Goal: Information Seeking & Learning: Understand process/instructions

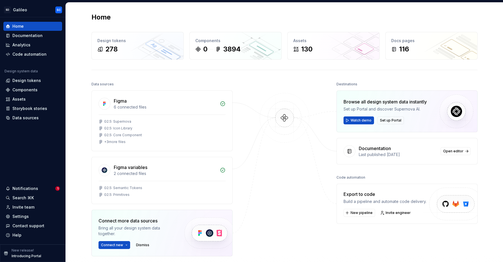
click at [255, 62] on div "Home Design tokens 278 Components 0 3894 Assets 130 Docs pages 116 Data sources…" at bounding box center [284, 160] width 407 height 315
click at [29, 33] on div "Documentation" at bounding box center [27, 36] width 30 height 6
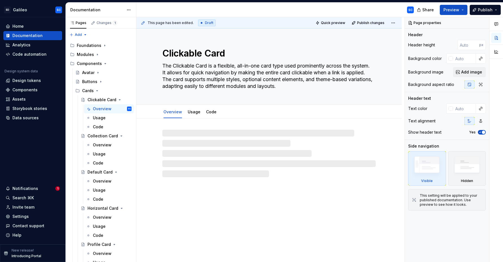
type textarea "*"
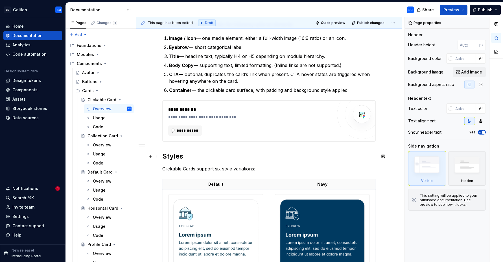
scroll to position [121, 0]
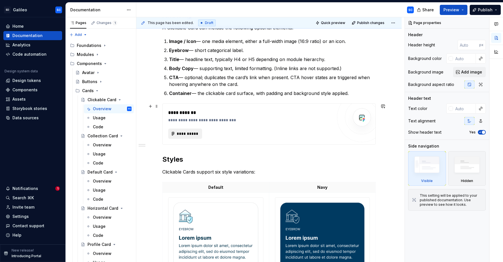
click at [188, 135] on span "**********" at bounding box center [188, 134] width 22 height 6
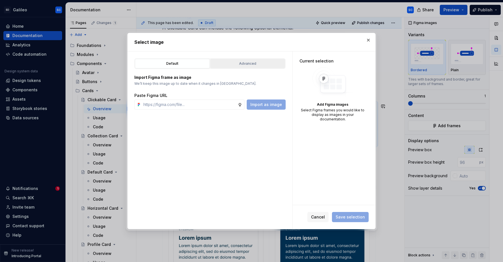
click at [246, 59] on button "Advanced" at bounding box center [247, 64] width 75 height 10
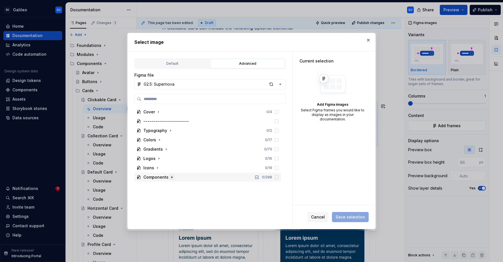
click at [172, 177] on icon "button" at bounding box center [172, 176] width 1 height 1
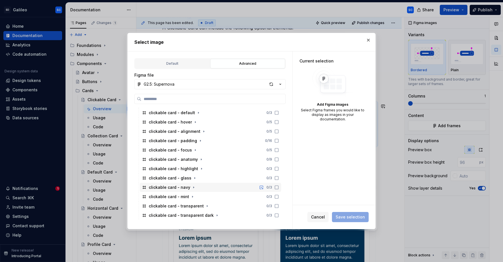
scroll to position [129, 0]
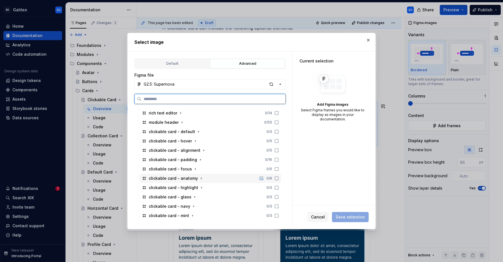
click at [210, 179] on div "clickable card - anatomy 0 / 9" at bounding box center [211, 178] width 142 height 9
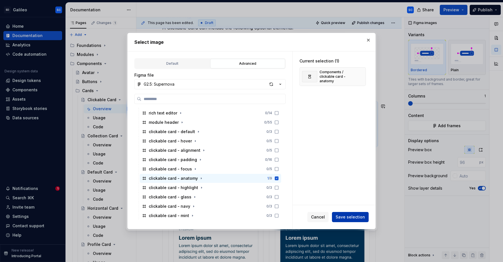
click at [355, 218] on span "Save selection" at bounding box center [350, 217] width 29 height 6
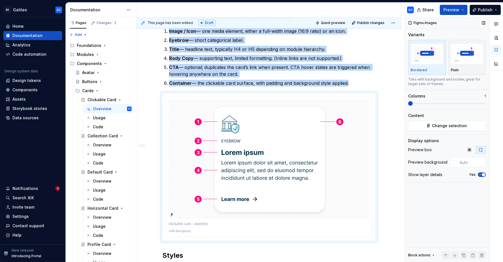
scroll to position [133, 0]
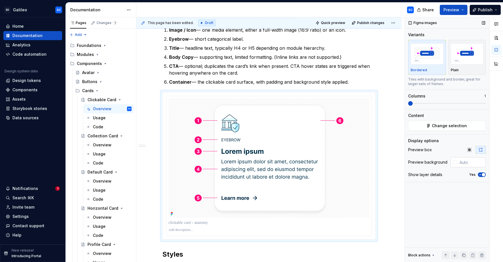
click at [455, 162] on div at bounding box center [455, 162] width 5 height 5
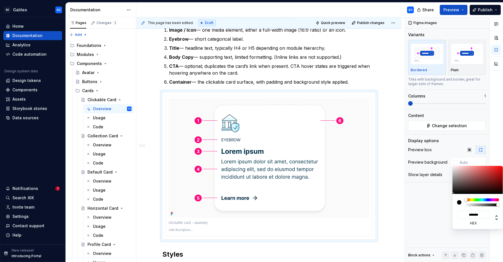
type input "#C1B1B1"
type input "*******"
type input "#D1C6C6"
type input "*******"
type input "#FAFAFA"
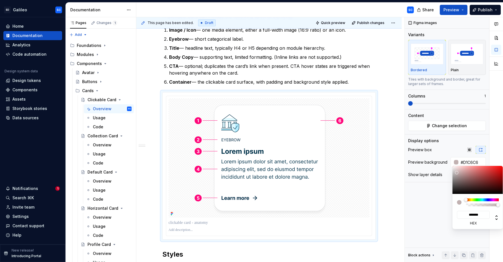
type input "*******"
type input "#FFFFFF"
type input "*******"
drag, startPoint x: 457, startPoint y: 173, endPoint x: 450, endPoint y: 164, distance: 11.5
click at [450, 164] on body "SD Galileo SC Home Documentation Analytics Code automation Design system data D…" at bounding box center [251, 131] width 503 height 262
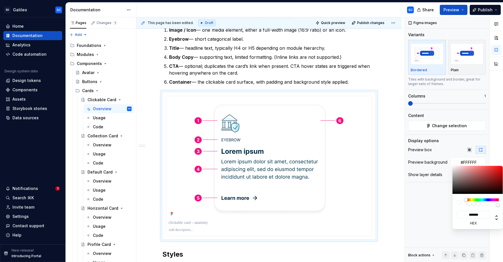
click at [450, 147] on div "Comments Open comments No comments yet Select ‘Comment’ from the block context …" at bounding box center [454, 139] width 98 height 245
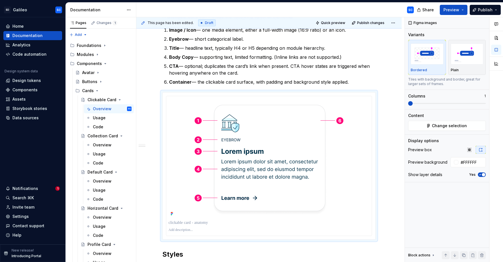
click at [470, 149] on div "Comments Open comments No comments yet Select ‘Comment’ from the block context …" at bounding box center [454, 139] width 98 height 245
click at [470, 150] on icon "button" at bounding box center [470, 149] width 5 height 5
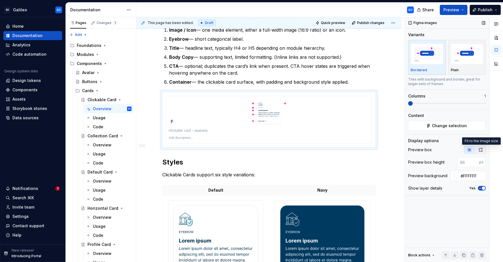
click at [480, 150] on icon "button" at bounding box center [481, 149] width 5 height 5
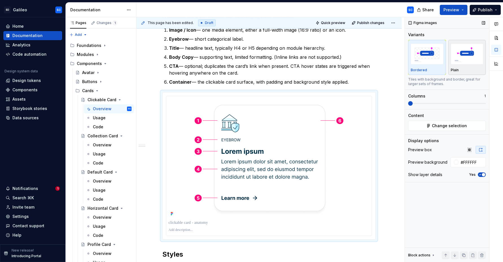
click at [469, 65] on div "button" at bounding box center [467, 53] width 33 height 23
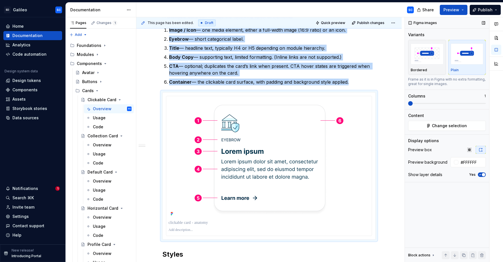
click at [482, 175] on icon "button" at bounding box center [480, 174] width 5 height 3
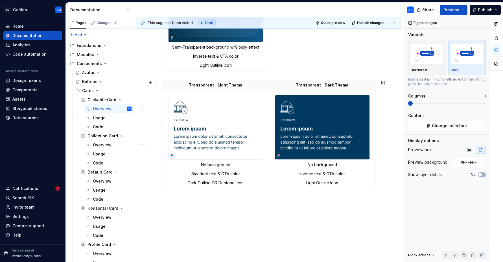
scroll to position [774, 0]
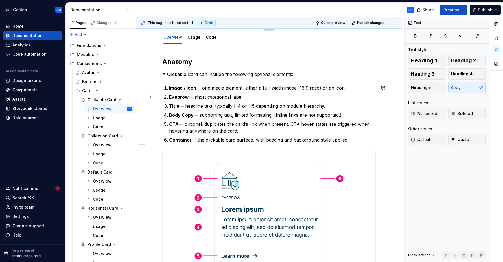
scroll to position [0, 0]
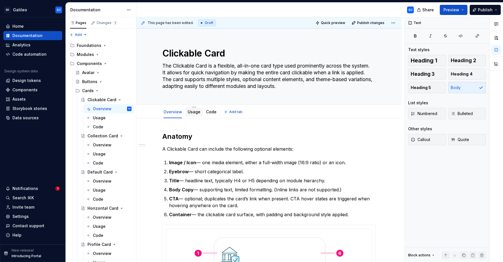
click at [194, 112] on link "Usage" at bounding box center [194, 111] width 13 height 5
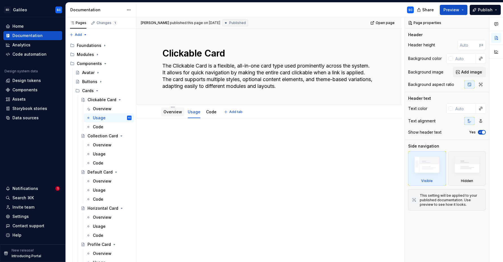
click at [174, 113] on link "Overview" at bounding box center [173, 111] width 19 height 5
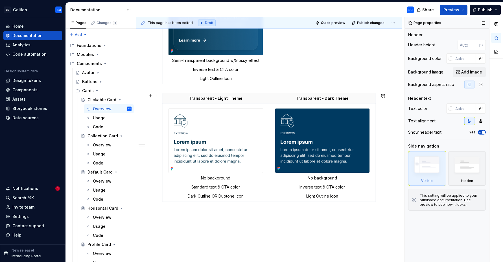
scroll to position [774, 0]
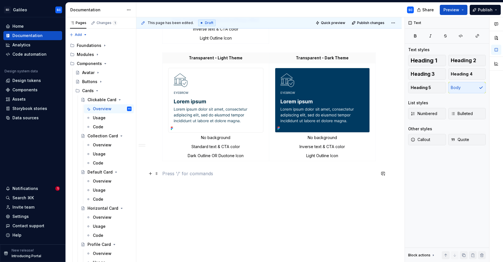
click at [253, 173] on p at bounding box center [269, 173] width 214 height 7
type textarea "*"
click at [182, 173] on p at bounding box center [269, 173] width 214 height 7
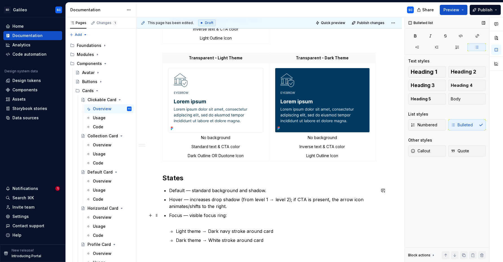
click at [241, 225] on p "Focus — visible focus ring:" at bounding box center [272, 219] width 207 height 14
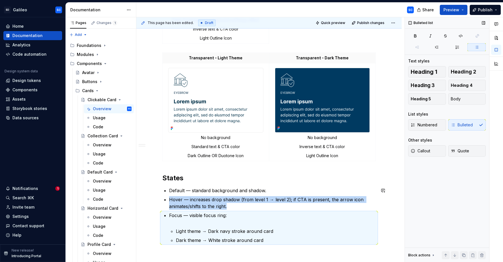
click at [242, 225] on p "Focus — visible focus ring:" at bounding box center [272, 219] width 207 height 14
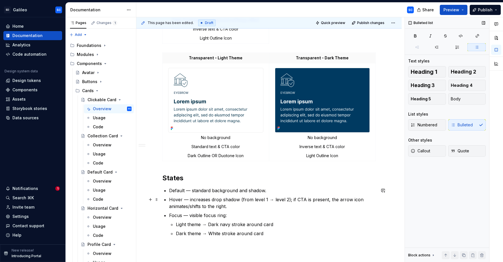
drag, startPoint x: 293, startPoint y: 200, endPoint x: 300, endPoint y: 202, distance: 7.3
click at [294, 201] on p "Hover — increases drop shadow (from level 1 → level 2); if CTA is present, the …" at bounding box center [272, 203] width 207 height 14
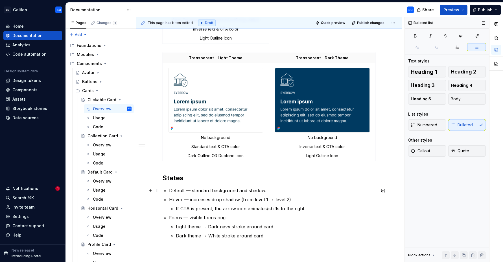
click at [178, 191] on p "Default — standard background and shadow." at bounding box center [272, 190] width 207 height 7
click at [177, 199] on p "Hover — increases drop shadow (from level 1 → level 2)" at bounding box center [272, 199] width 207 height 7
click at [177, 218] on p "Focus — visible focus ring:" at bounding box center [272, 217] width 207 height 7
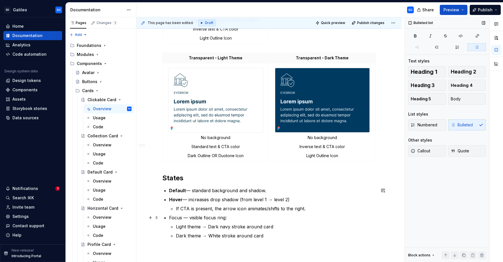
click at [178, 218] on p "Focus — visible focus ring:" at bounding box center [272, 217] width 207 height 7
click at [177, 218] on p "Focus — visible focus ring:" at bounding box center [272, 217] width 207 height 7
drag, startPoint x: 177, startPoint y: 218, endPoint x: 202, endPoint y: 222, distance: 25.8
click at [177, 218] on p "Focus — visible focus ring:" at bounding box center [272, 217] width 207 height 7
click at [260, 220] on p "Focus — visible focus ring:" at bounding box center [272, 217] width 207 height 7
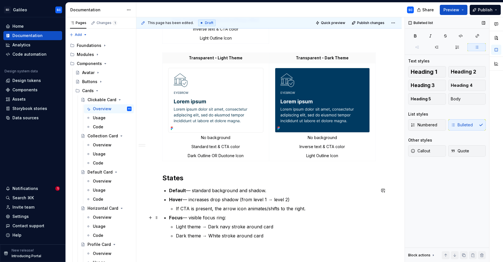
scroll to position [784, 0]
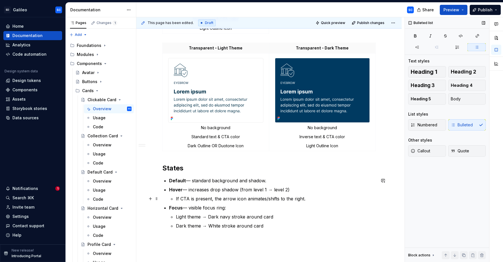
click at [319, 200] on p "If CTA is present, the arrow icon animates/shifts to the right." at bounding box center [276, 198] width 200 height 7
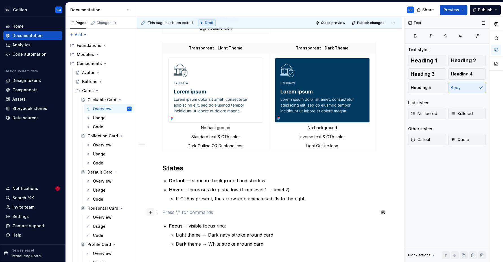
click at [153, 213] on button "button" at bounding box center [151, 212] width 8 height 8
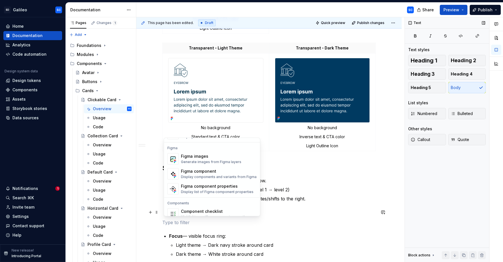
scroll to position [512, 0]
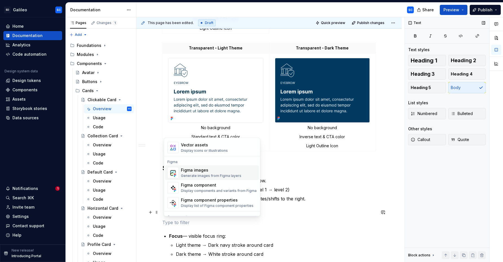
click at [203, 172] on div "Figma images" at bounding box center [211, 170] width 60 height 6
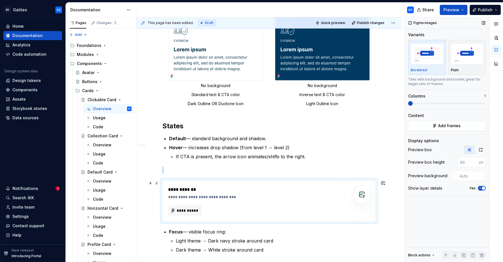
scroll to position [830, 0]
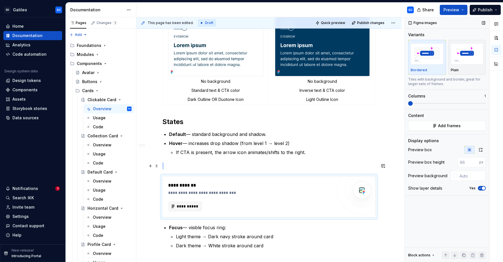
click at [214, 164] on p at bounding box center [269, 165] width 214 height 7
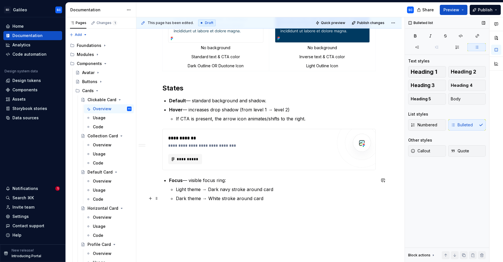
scroll to position [864, 0]
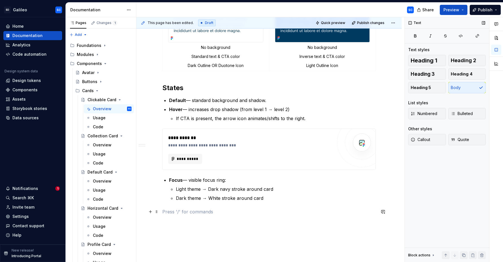
click at [207, 214] on p at bounding box center [269, 211] width 214 height 7
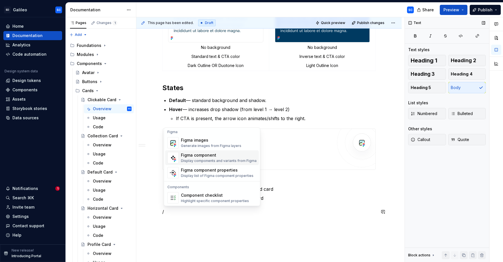
scroll to position [531, 0]
click at [198, 143] on div "Figma images" at bounding box center [211, 141] width 60 height 6
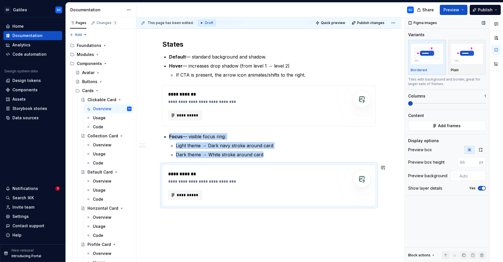
scroll to position [914, 0]
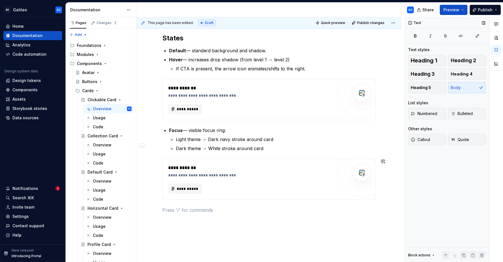
click at [204, 228] on p at bounding box center [269, 226] width 214 height 7
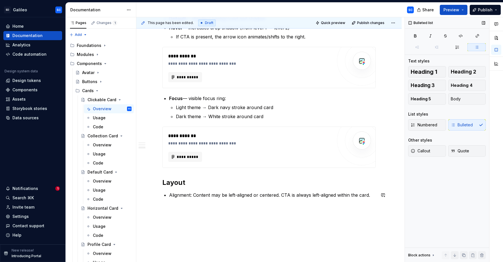
scroll to position [948, 0]
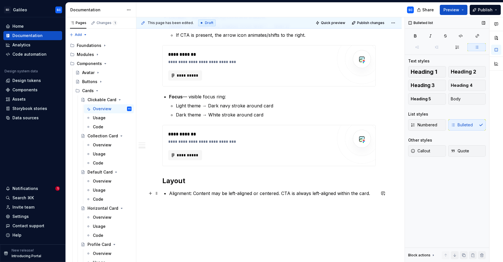
click at [195, 194] on p "Alignment: Content may be left-aligned or centered. CTA is always left-aligned …" at bounding box center [272, 193] width 207 height 7
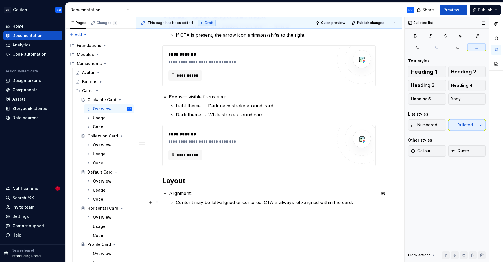
click at [266, 202] on p "Content may be left-aligned or centered. CTA is always left-aligned within the …" at bounding box center [276, 202] width 200 height 7
click at [279, 223] on div "This page has been edited. Draft Quick preview Publish changes Clickable Card T…" at bounding box center [270, 139] width 268 height 245
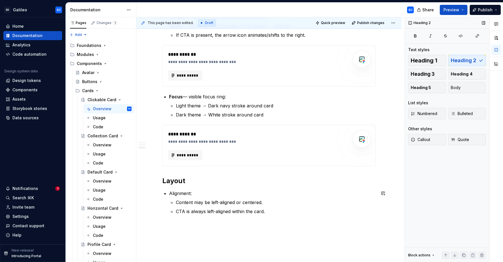
scroll to position [948, 0]
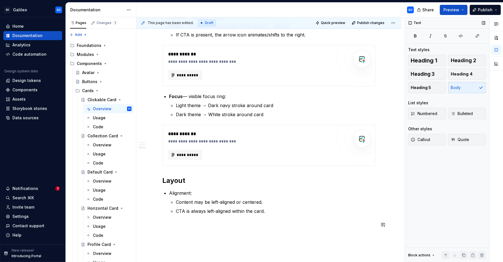
click at [281, 226] on p at bounding box center [269, 224] width 214 height 7
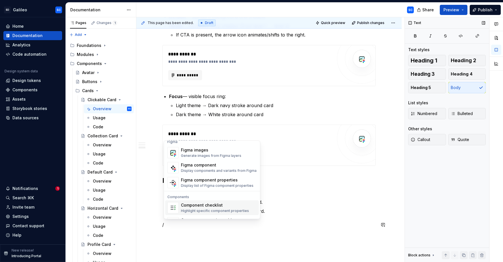
scroll to position [535, 0]
click at [203, 149] on div "Figma images" at bounding box center [211, 150] width 60 height 6
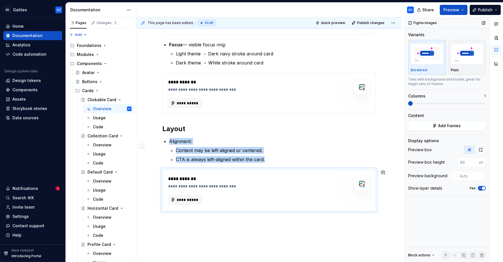
scroll to position [1034, 0]
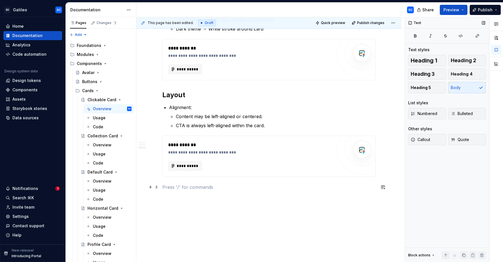
click at [233, 190] on p at bounding box center [269, 187] width 214 height 7
click at [464, 114] on span "Bulleted" at bounding box center [462, 114] width 22 height 6
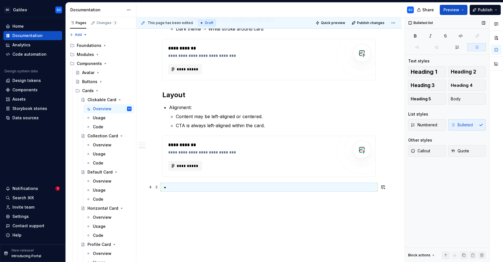
click at [255, 184] on p at bounding box center [272, 187] width 207 height 7
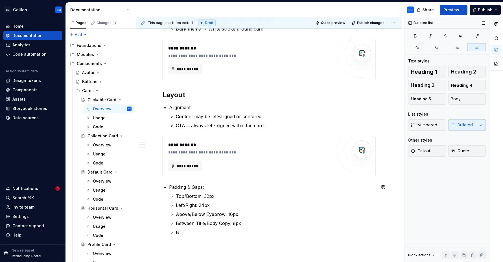
scroll to position [1035, 0]
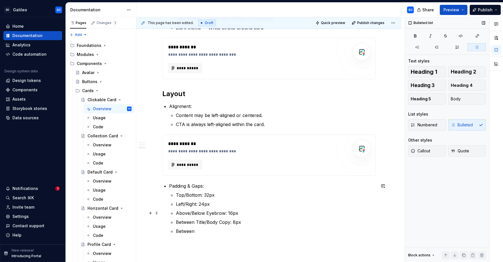
click at [178, 214] on p "Above/Below Eyebrow: 16px" at bounding box center [276, 213] width 200 height 7
click at [178, 223] on p "Between Title/Body Copy: 8px" at bounding box center [276, 222] width 200 height 7
click at [178, 232] on p "Between" at bounding box center [276, 231] width 200 height 7
click at [230, 233] on p "Gap Between" at bounding box center [276, 231] width 200 height 7
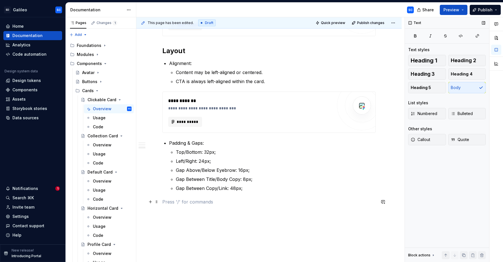
click at [276, 205] on p at bounding box center [269, 201] width 214 height 7
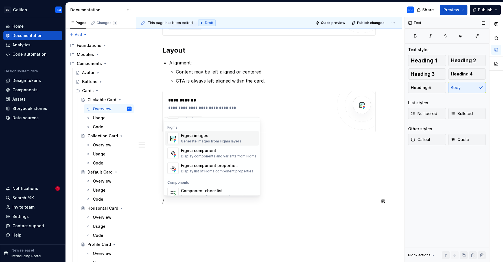
scroll to position [510, 0]
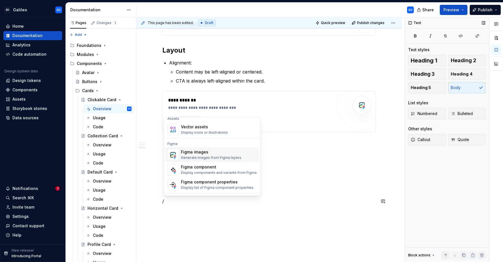
click at [207, 152] on div "Figma images" at bounding box center [211, 152] width 60 height 6
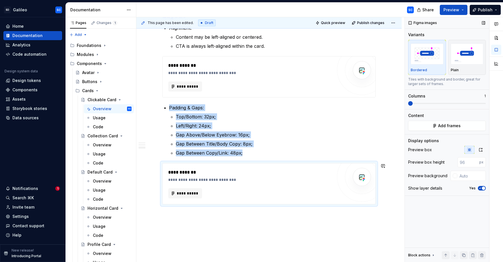
scroll to position [1114, 0]
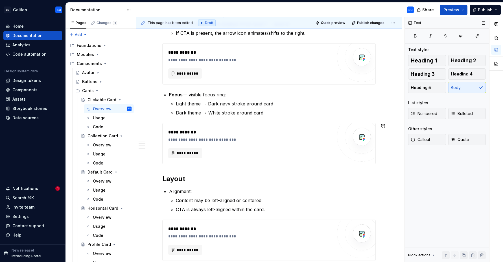
scroll to position [963, 0]
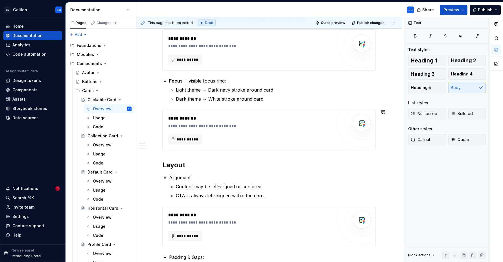
click at [179, 179] on p "Alignment:" at bounding box center [272, 177] width 207 height 7
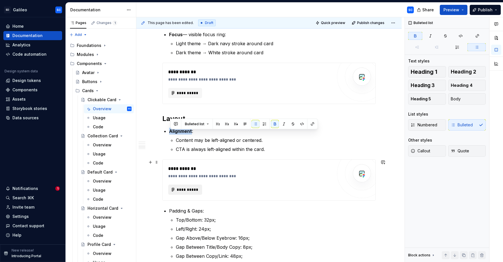
scroll to position [1012, 0]
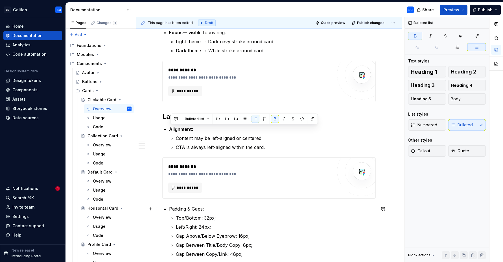
click at [180, 209] on p "Padding & Gaps:" at bounding box center [272, 208] width 207 height 7
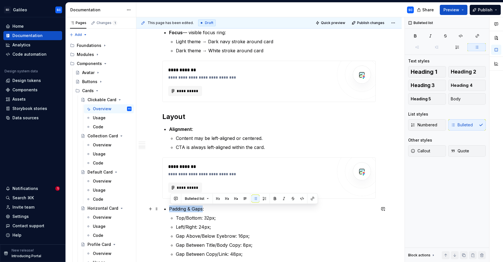
drag, startPoint x: 180, startPoint y: 209, endPoint x: 197, endPoint y: 209, distance: 17.5
click at [197, 209] on p "Padding & Gaps:" at bounding box center [272, 208] width 207 height 7
click at [217, 209] on p "Padding & Gaps :" at bounding box center [272, 208] width 207 height 7
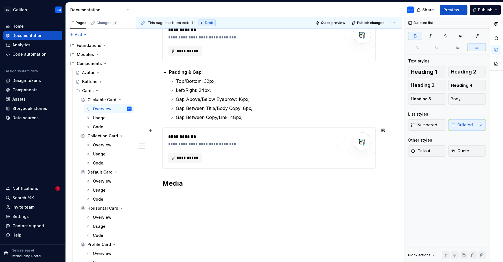
scroll to position [1157, 0]
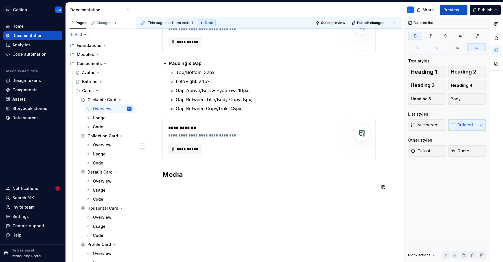
click at [210, 200] on div "This page has been edited. Draft Quick preview Publish changes Clickable Card T…" at bounding box center [270, 139] width 268 height 245
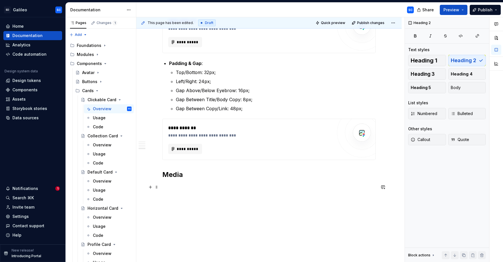
click at [214, 190] on p at bounding box center [269, 187] width 214 height 7
type textarea "*"
